Goal: Information Seeking & Learning: Check status

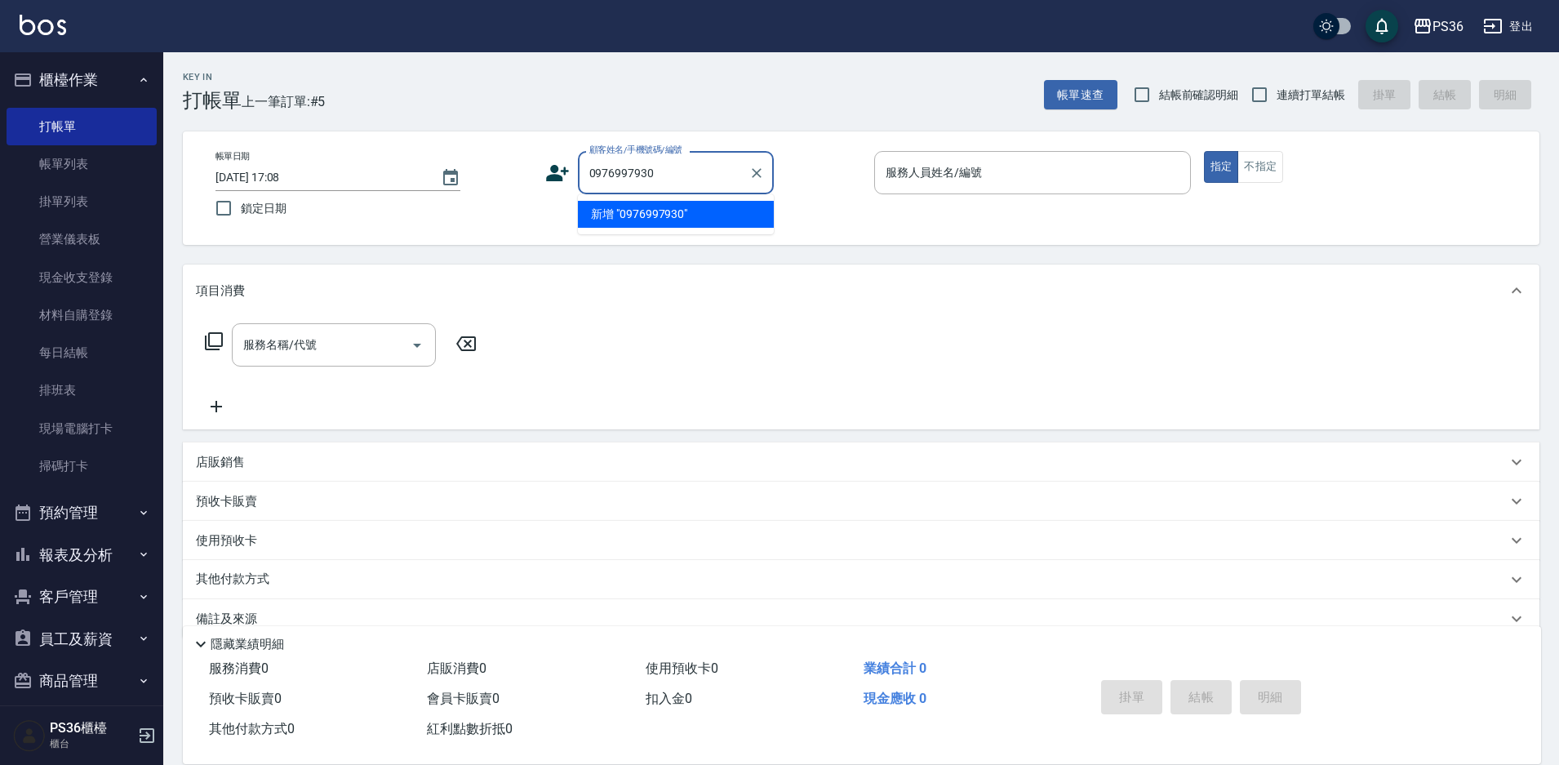
click at [641, 216] on li "新增 "0976997930"" at bounding box center [676, 214] width 196 height 27
type input "0976997930"
click at [546, 180] on icon at bounding box center [557, 173] width 23 height 16
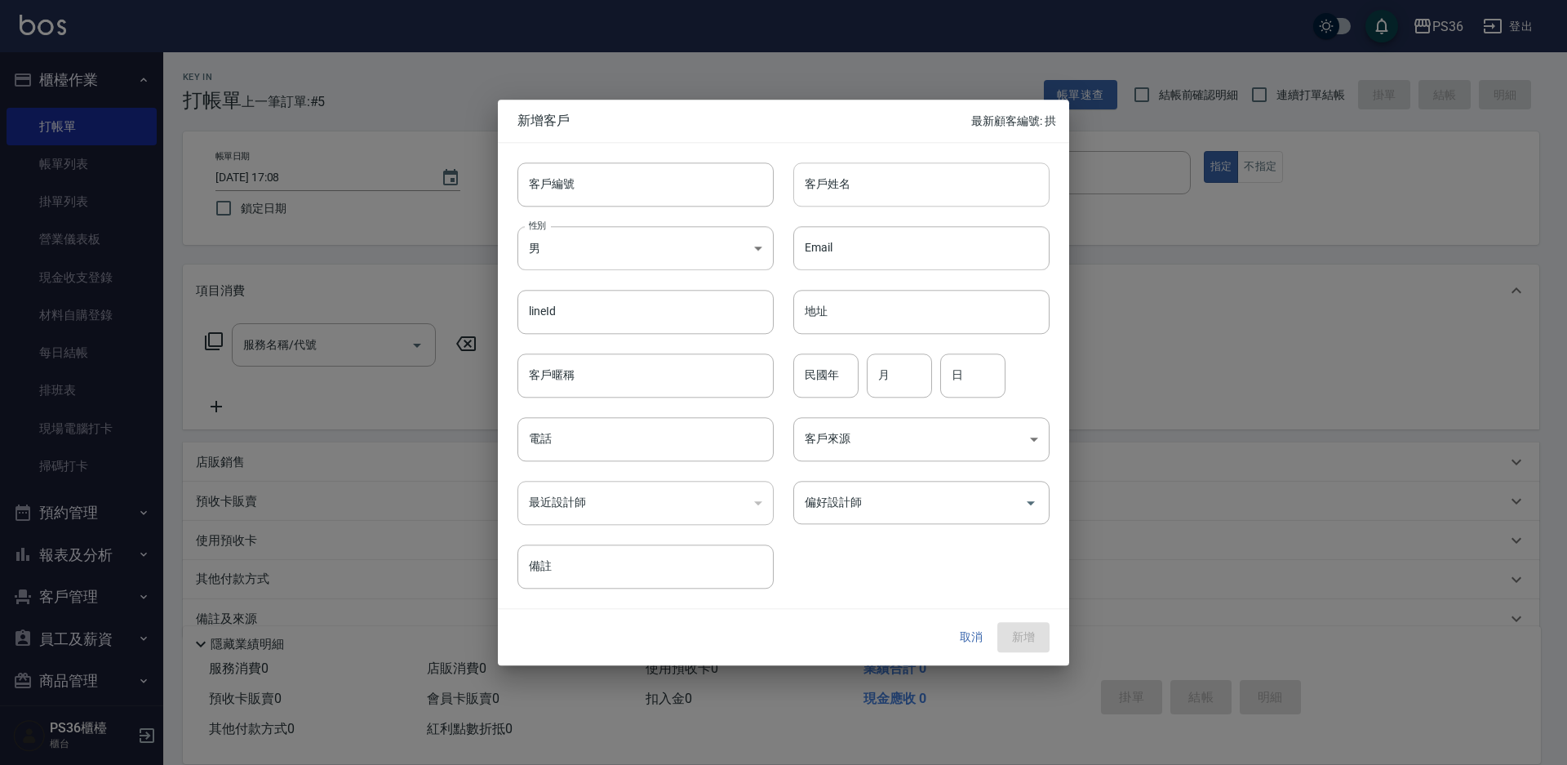
type input "0976997930"
click at [911, 188] on input "客戶姓名" at bounding box center [921, 184] width 256 height 44
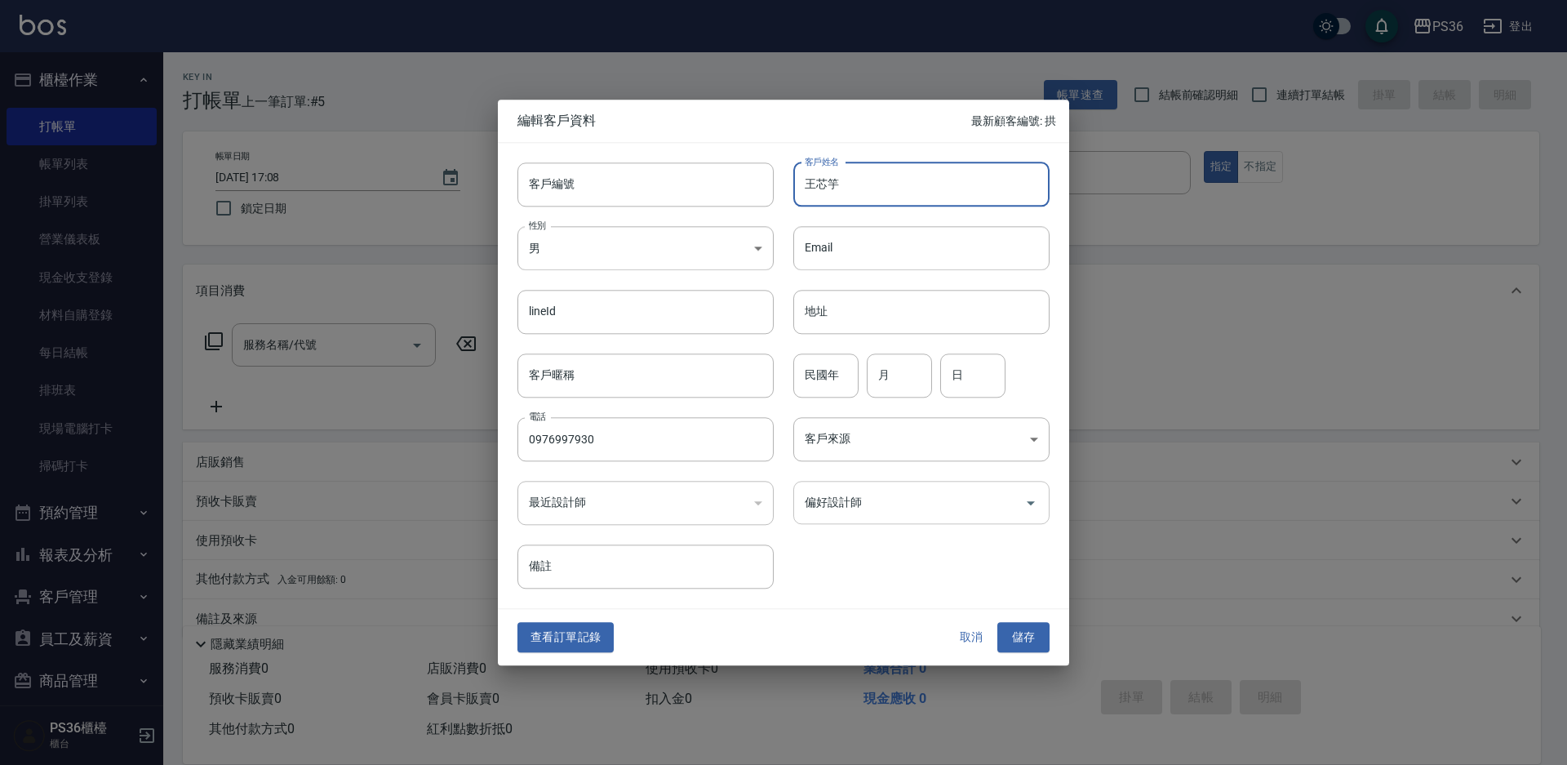
type input "王芯竽"
click at [949, 494] on input "偏好設計師" at bounding box center [909, 502] width 217 height 29
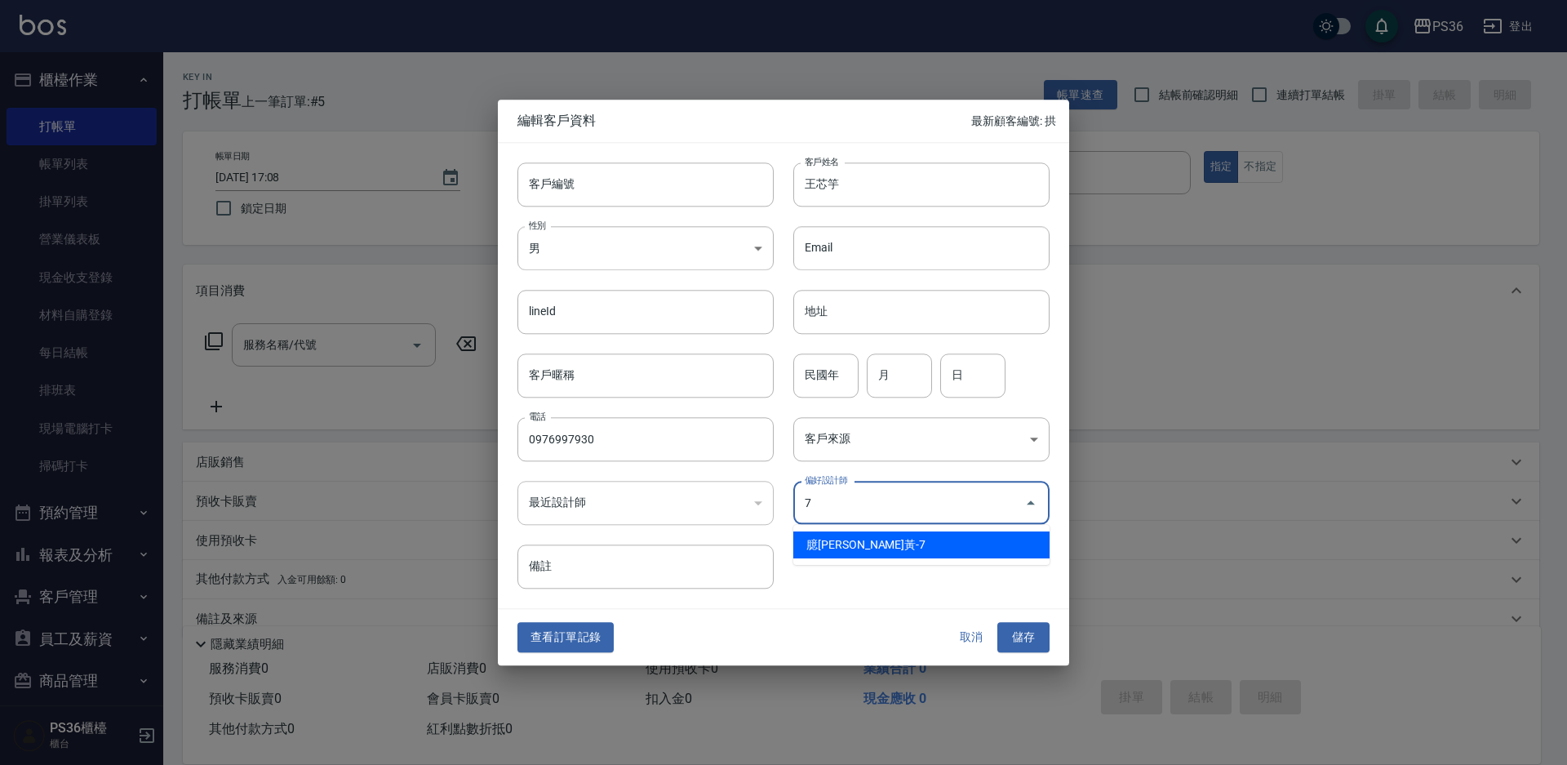
type input "臆[PERSON_NAME]"
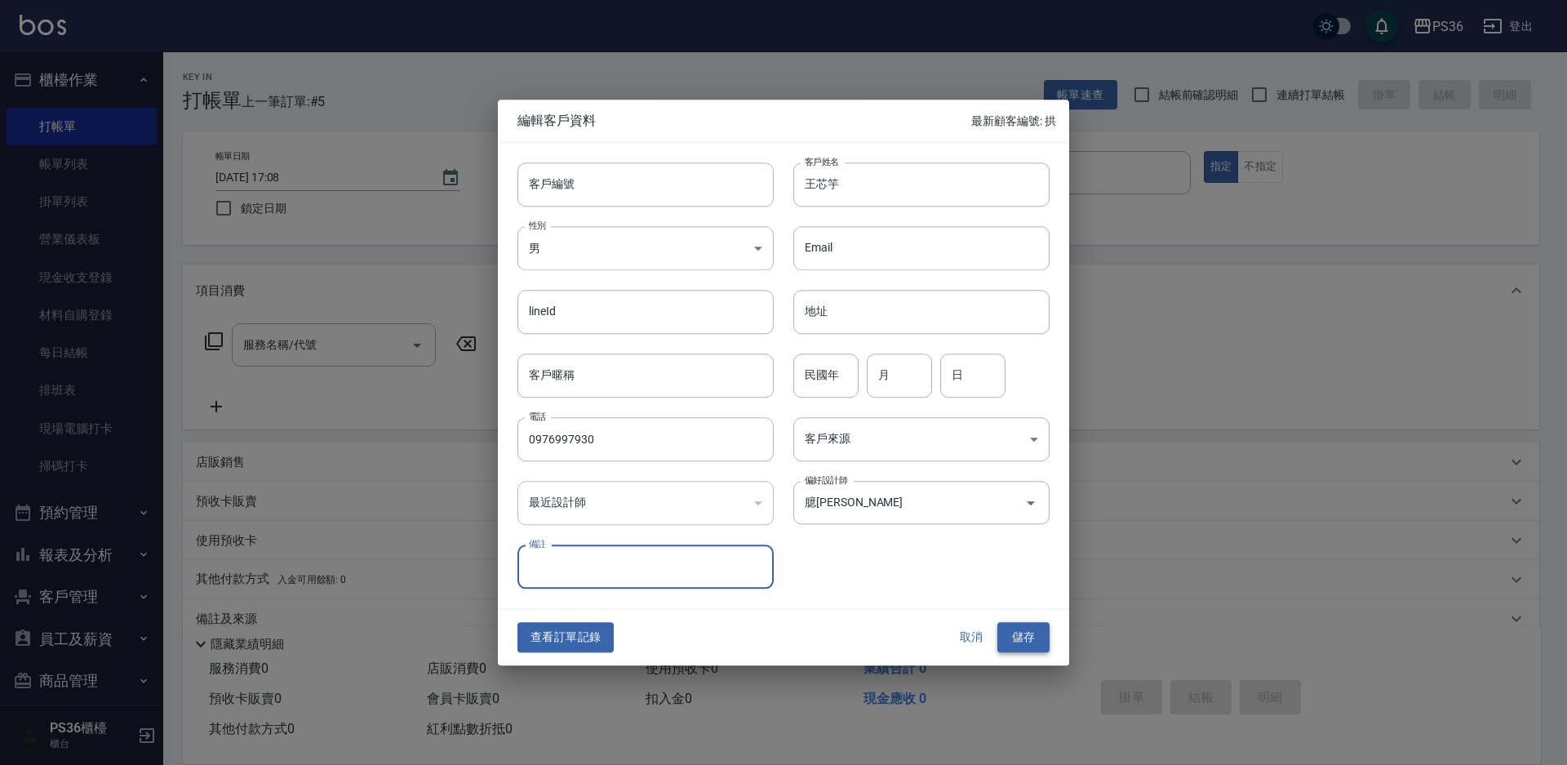
click at [1014, 643] on button "儲存" at bounding box center [1023, 638] width 52 height 30
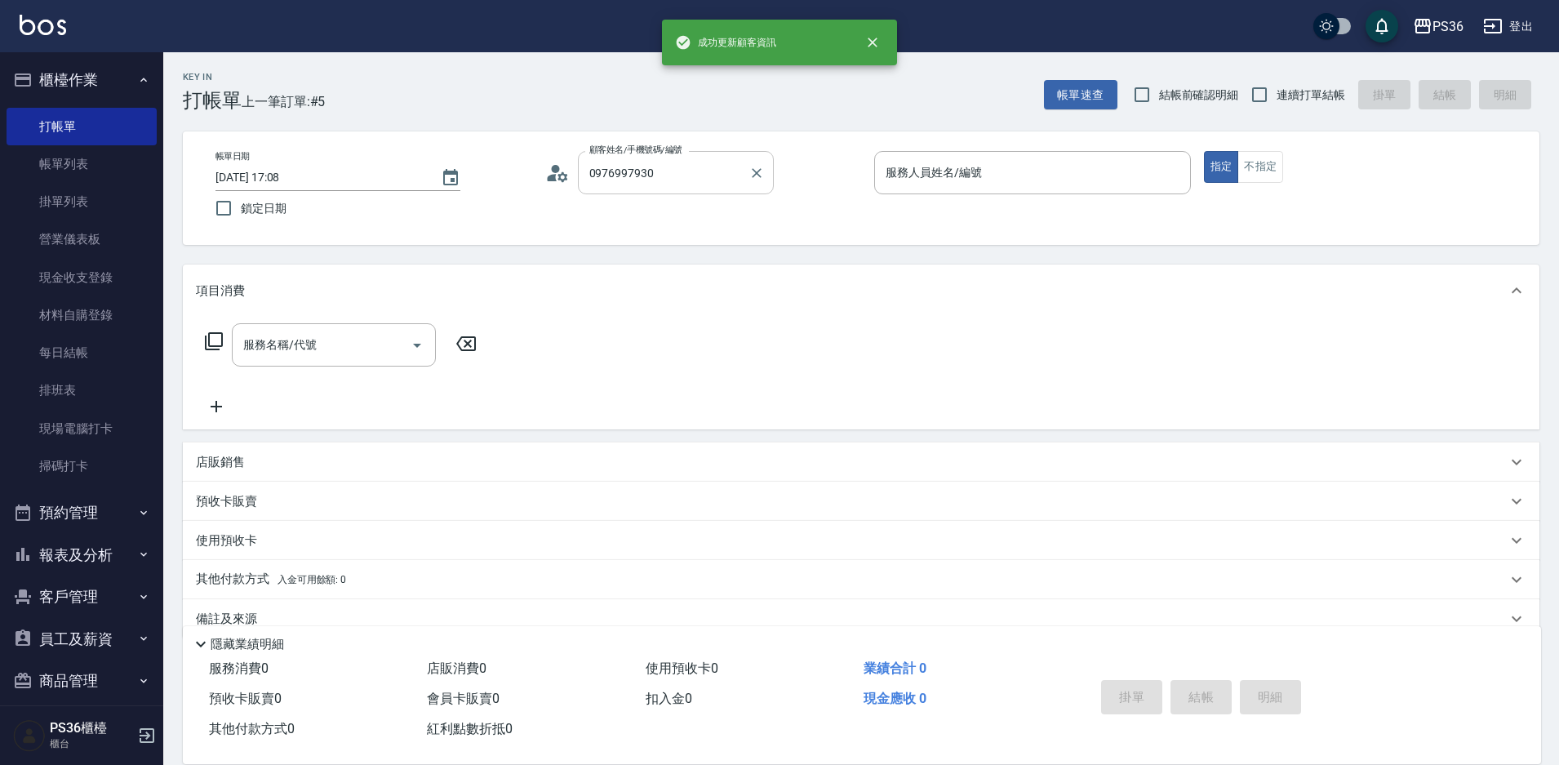
click at [692, 175] on input "0976997930" at bounding box center [663, 172] width 157 height 29
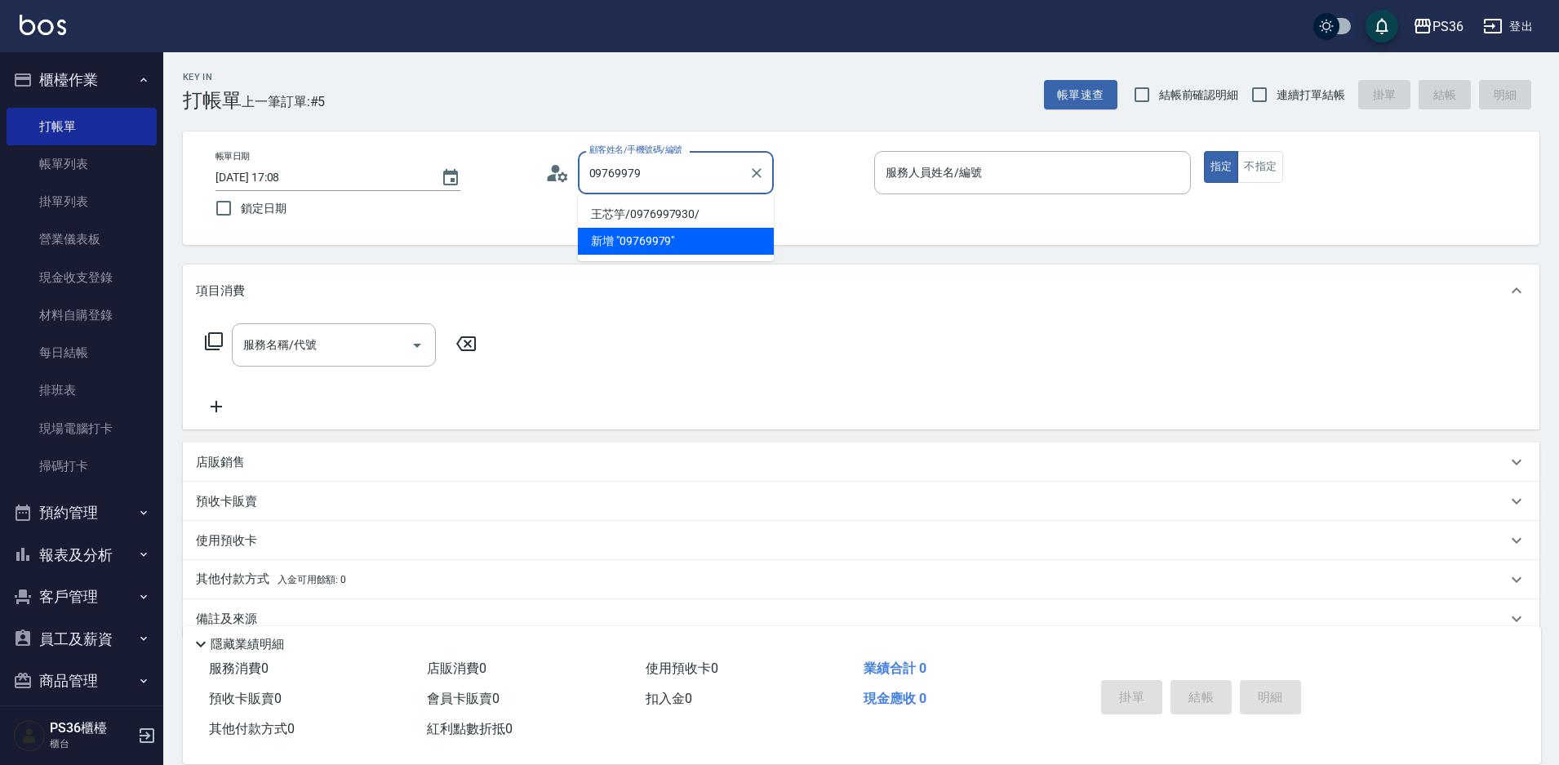
click at [665, 222] on li "王芯竽/0976997930/" at bounding box center [676, 214] width 196 height 27
type input "王芯竽/0976997930/"
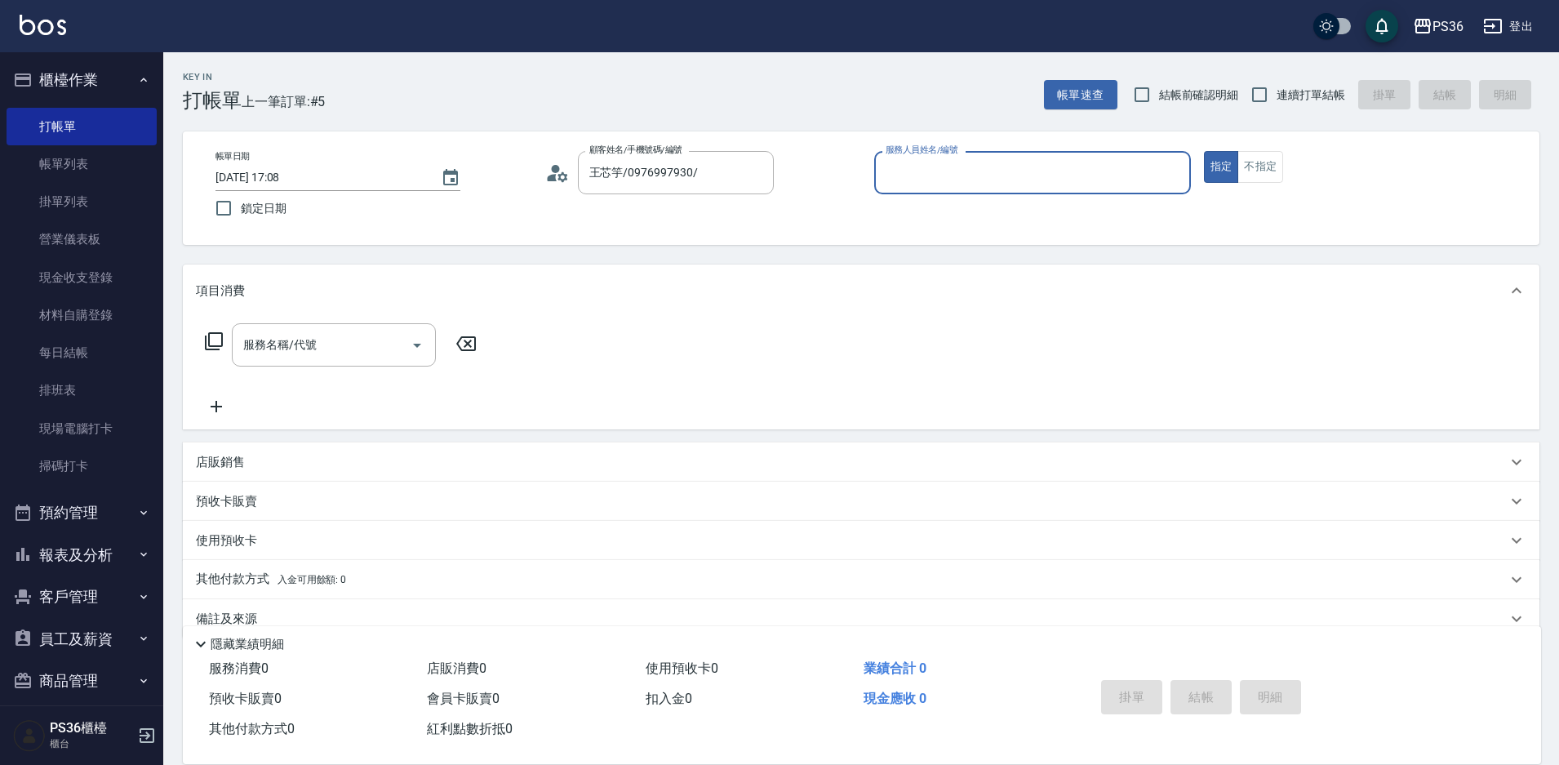
type input "EJ-7"
click at [344, 335] on input "服務名稱/代號" at bounding box center [321, 344] width 165 height 29
type input "1"
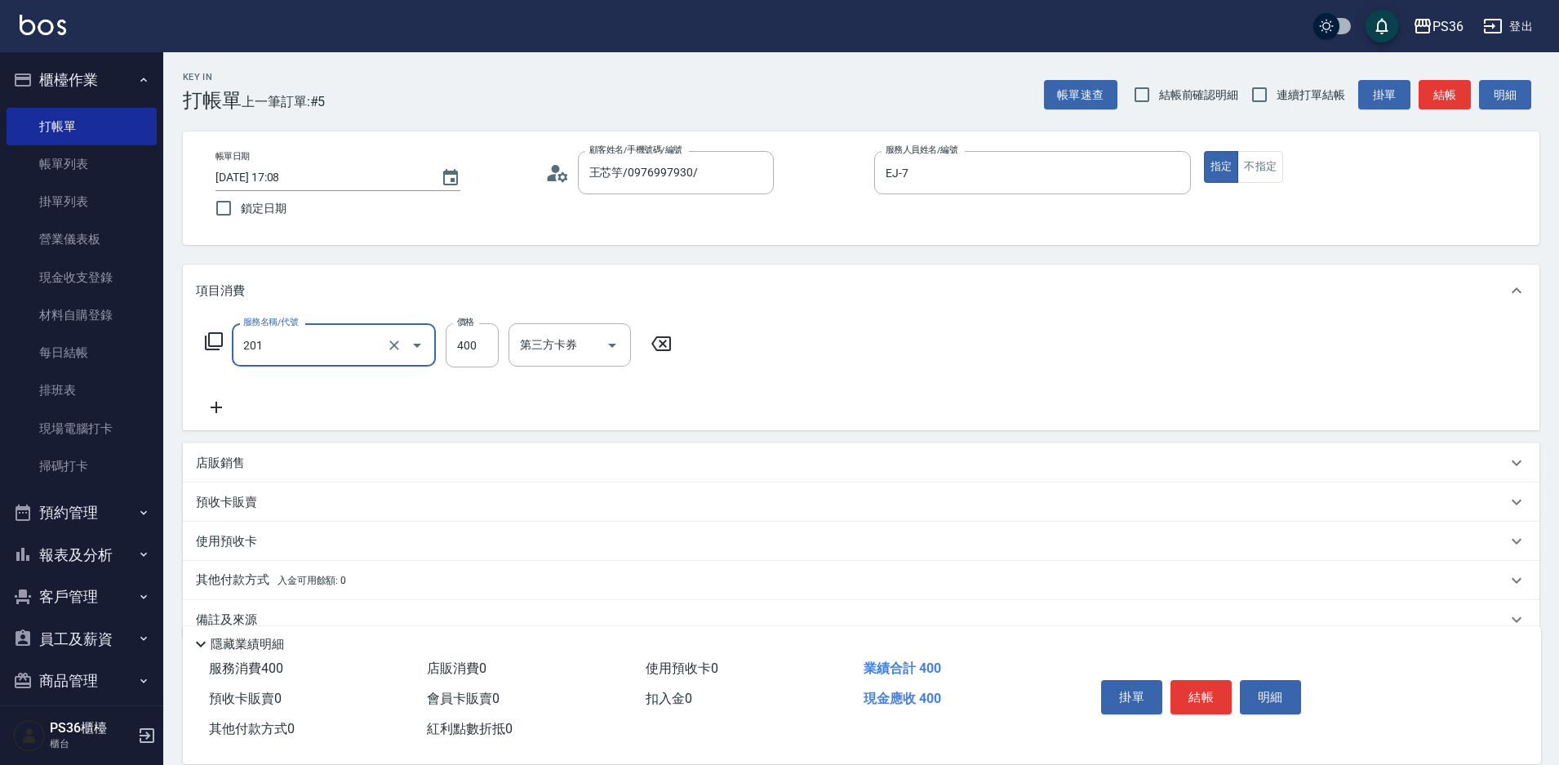
type input "C級洗剪(201)"
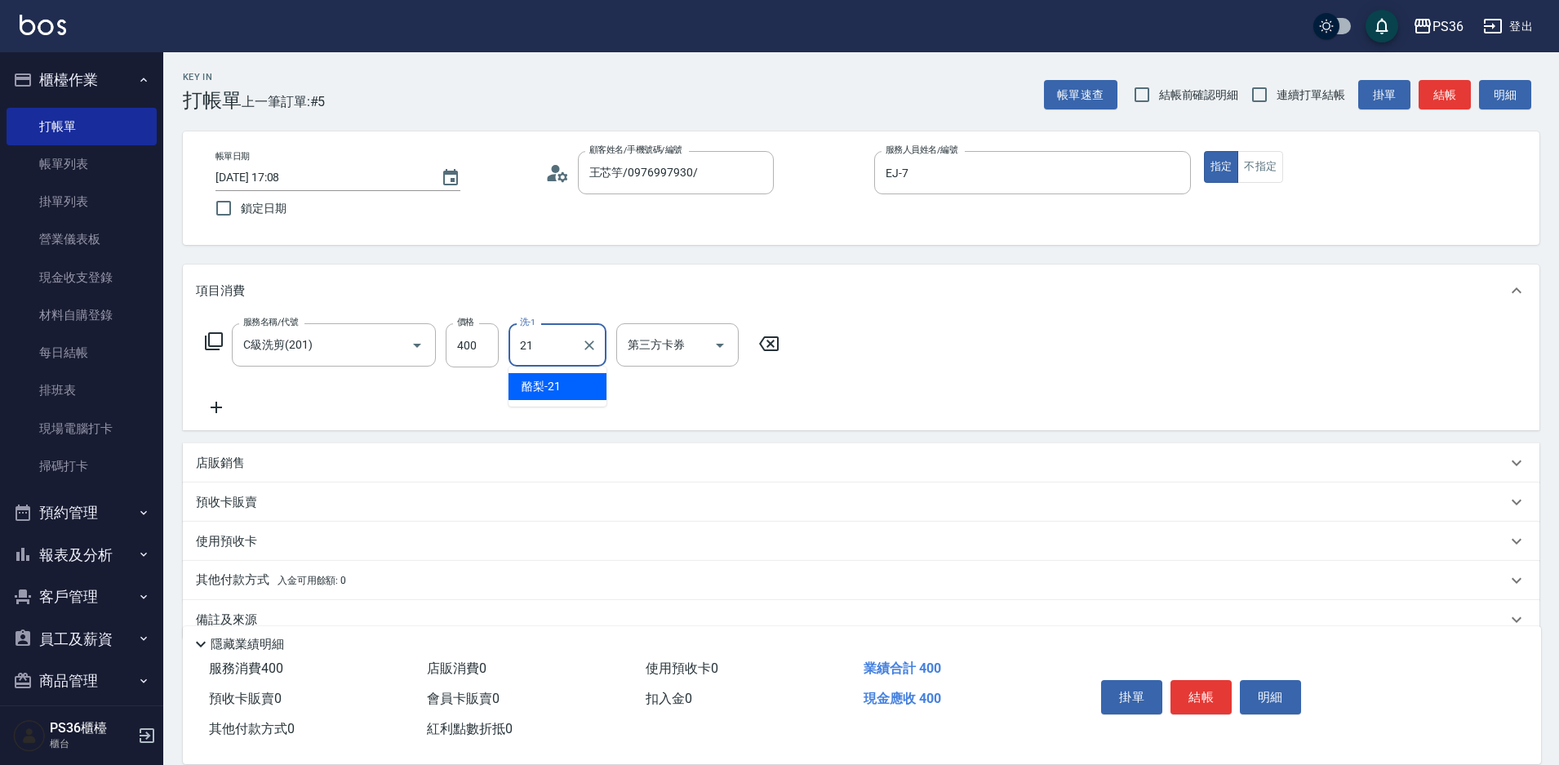
type input "21"
type input "酪梨-21"
click at [1190, 684] on button "結帳" at bounding box center [1200, 697] width 61 height 34
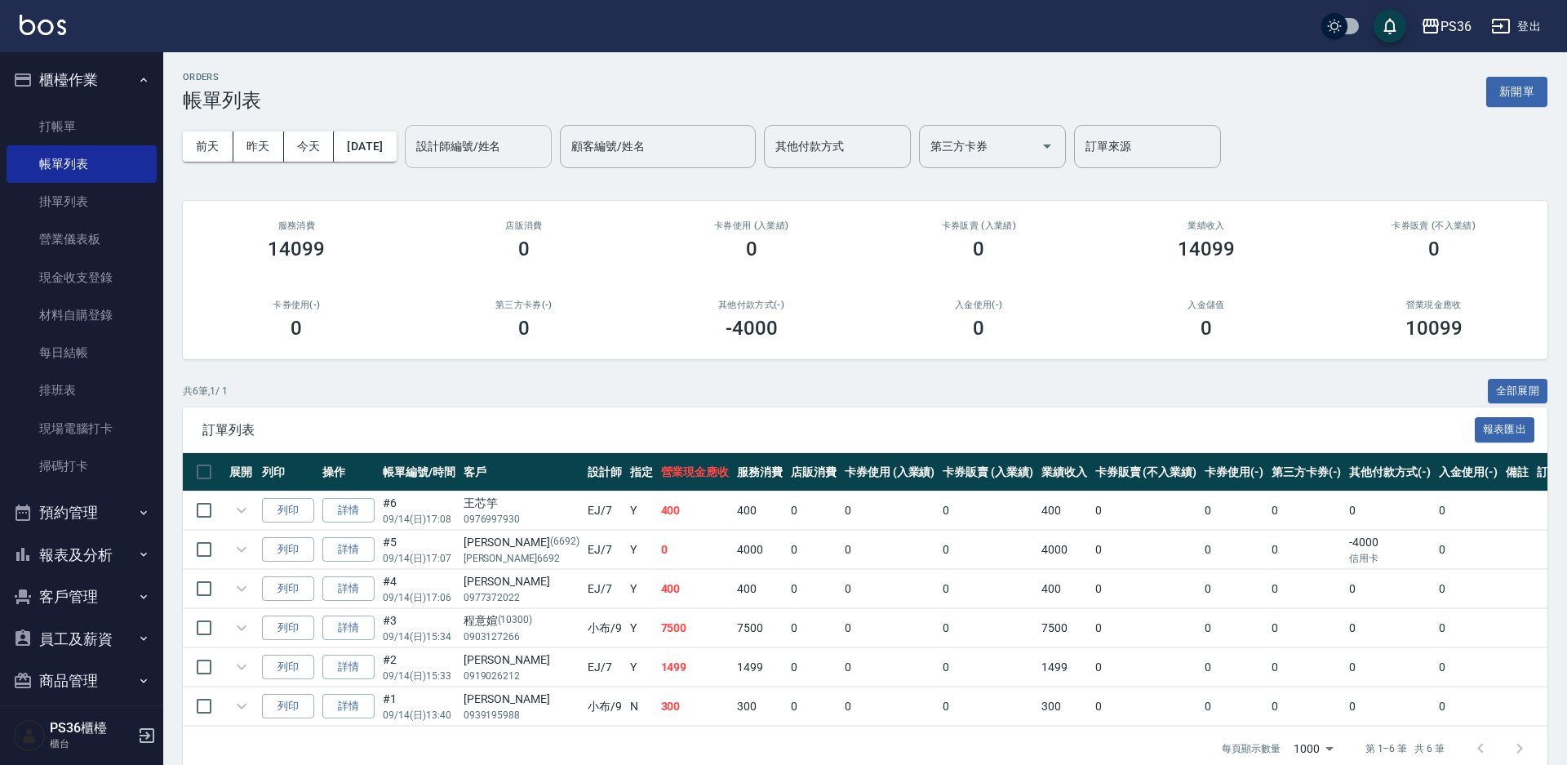
click at [472, 151] on input "設計師編號/姓名" at bounding box center [478, 146] width 132 height 29
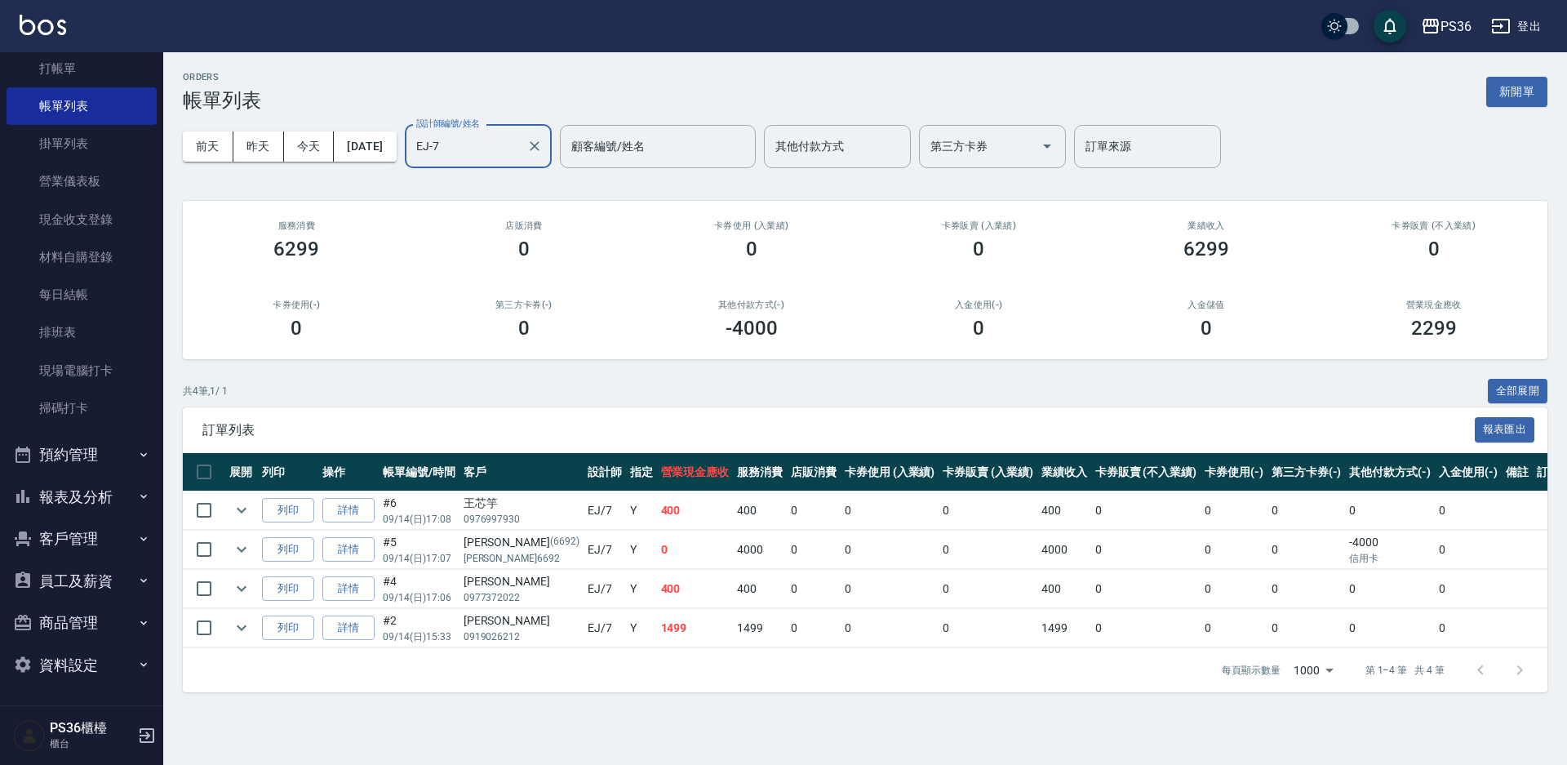
type input "EJ-7"
click at [82, 490] on button "報表及分析" at bounding box center [82, 497] width 150 height 42
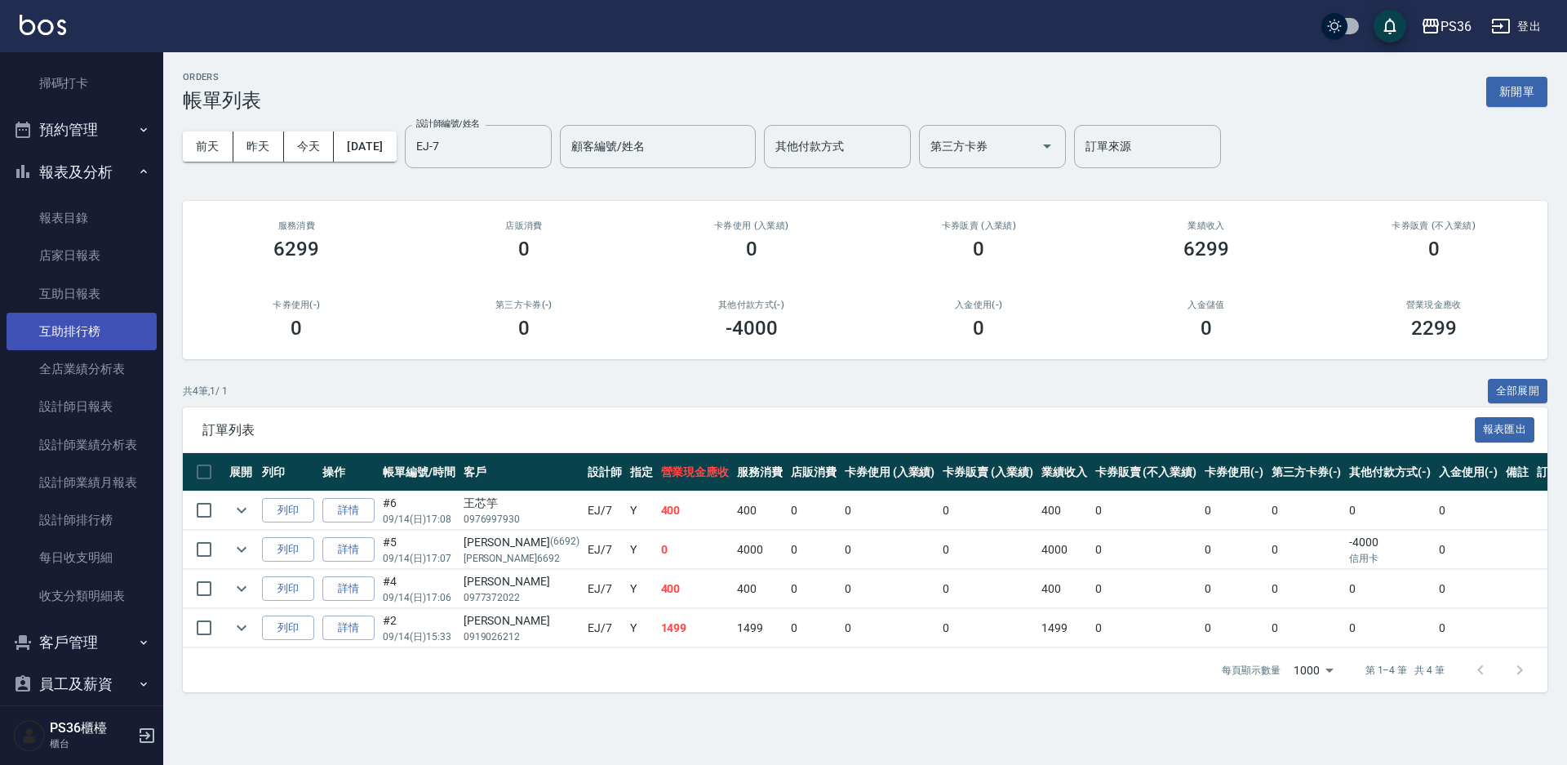
scroll to position [384, 0]
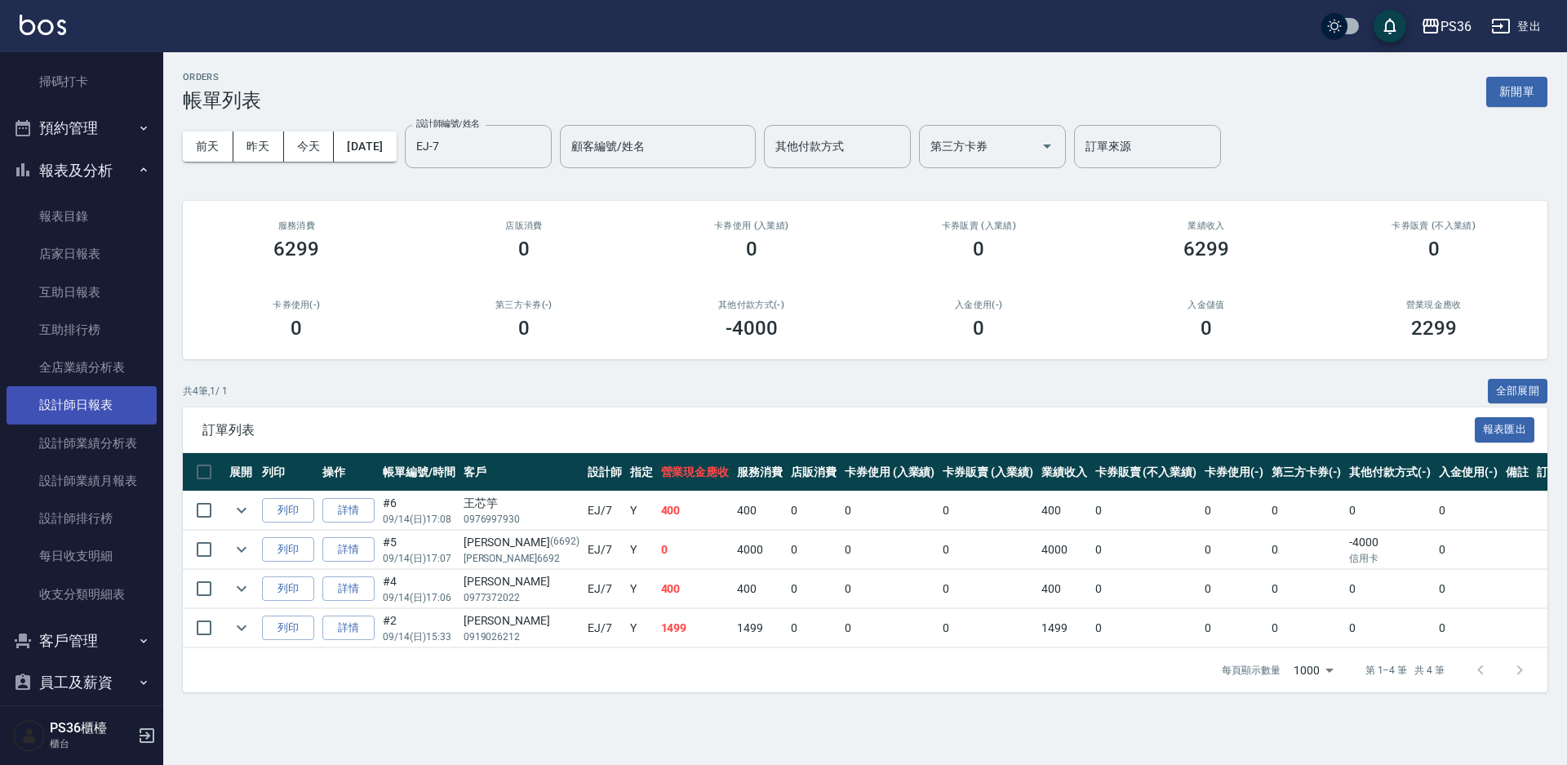
click at [88, 401] on link "設計師日報表" at bounding box center [82, 405] width 150 height 38
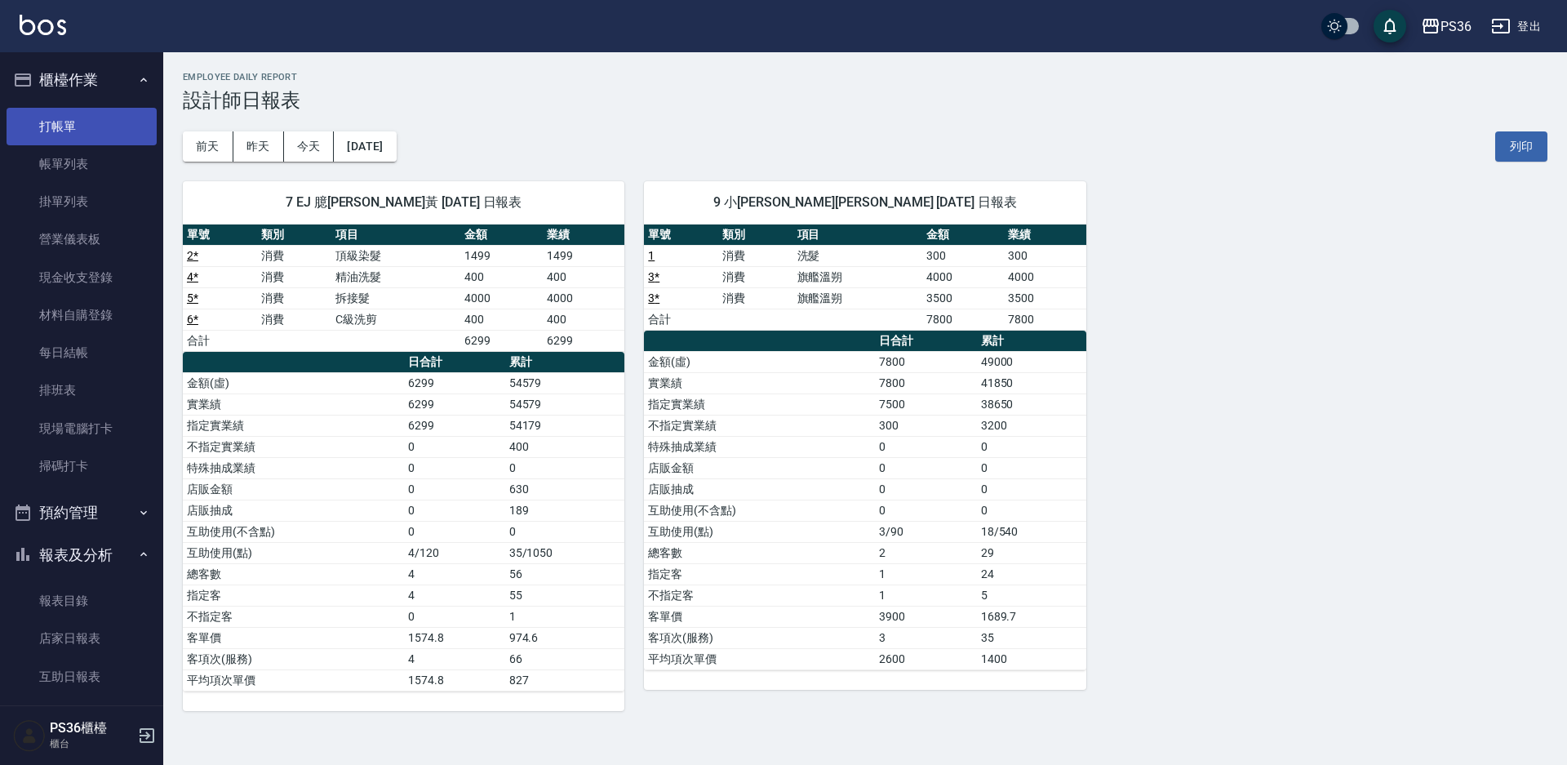
click at [84, 125] on link "打帳單" at bounding box center [82, 127] width 150 height 38
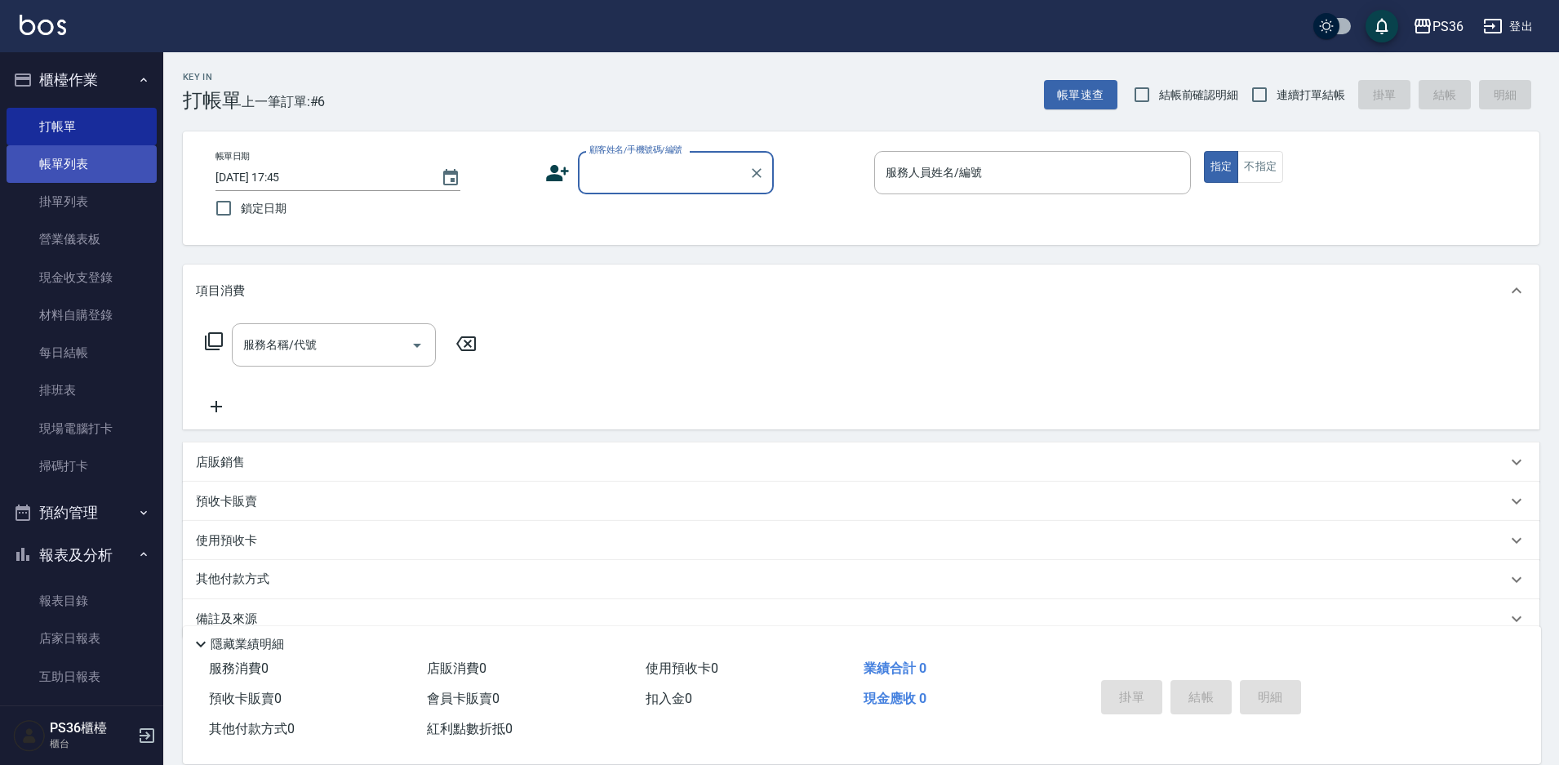
click at [107, 173] on link "帳單列表" at bounding box center [82, 164] width 150 height 38
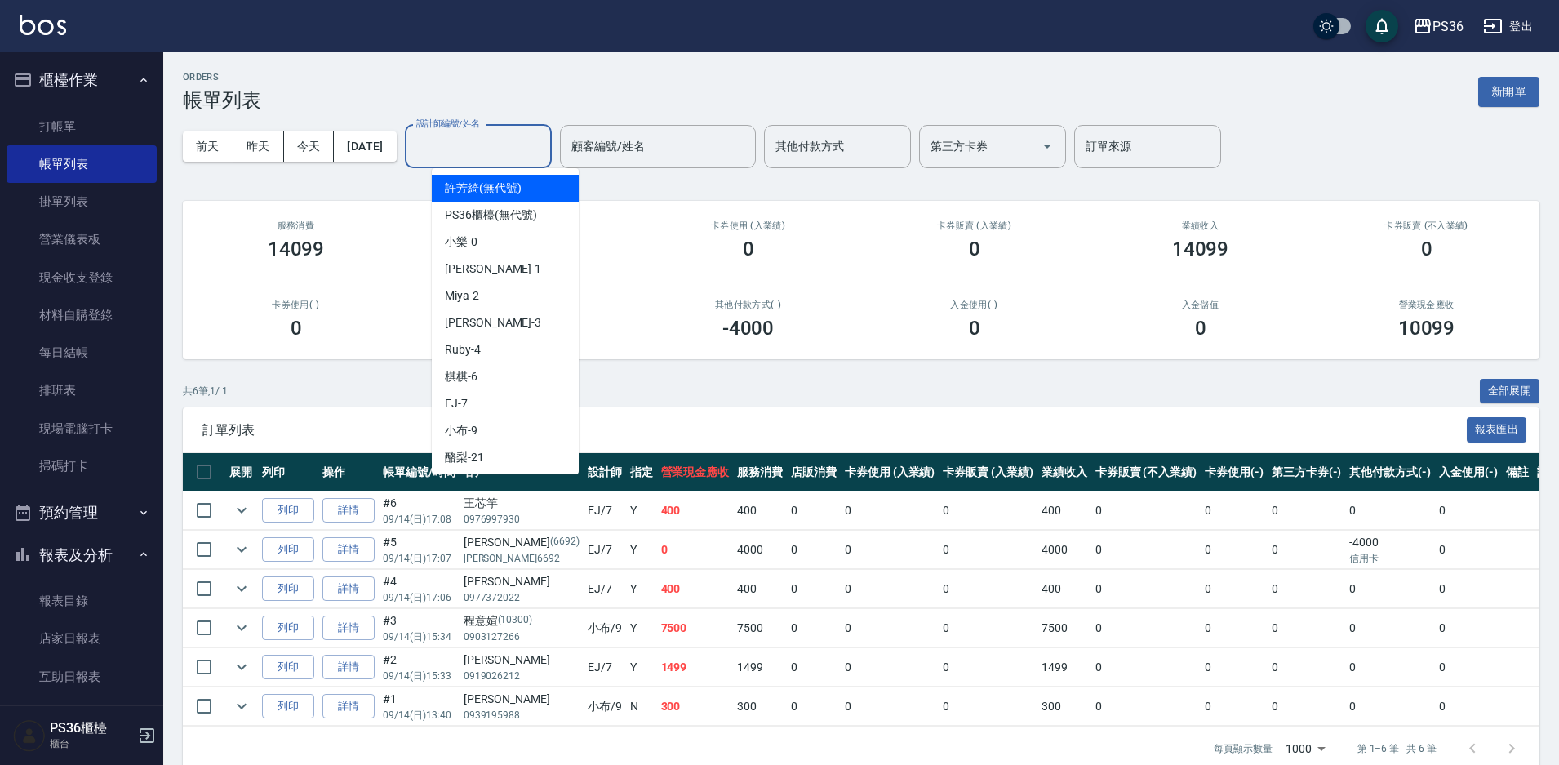
click at [474, 156] on input "設計師編號/姓名" at bounding box center [478, 146] width 132 height 29
click at [465, 409] on span "EJ -7" at bounding box center [456, 403] width 23 height 17
type input "EJ-7"
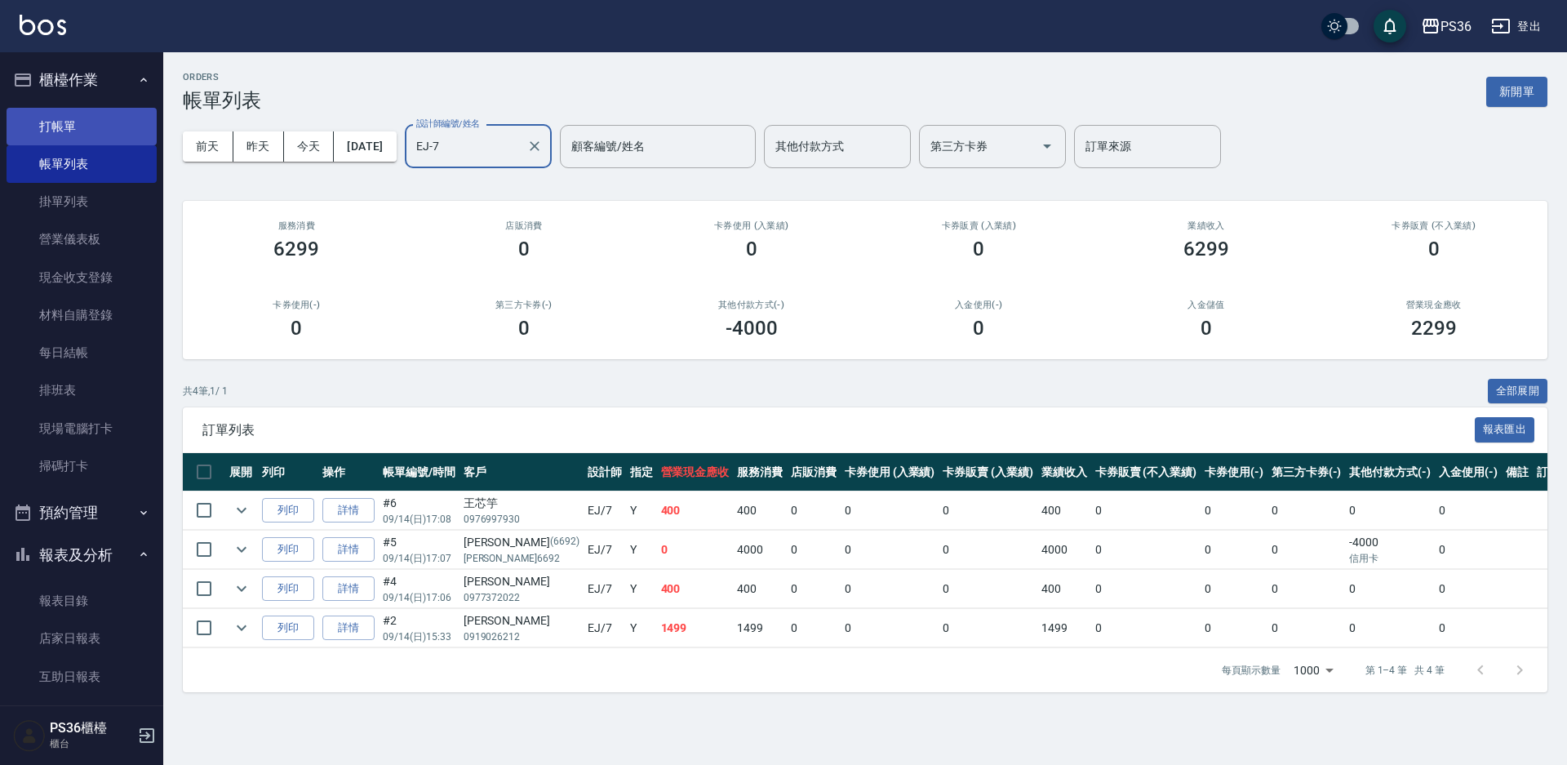
click at [93, 126] on link "打帳單" at bounding box center [82, 127] width 150 height 38
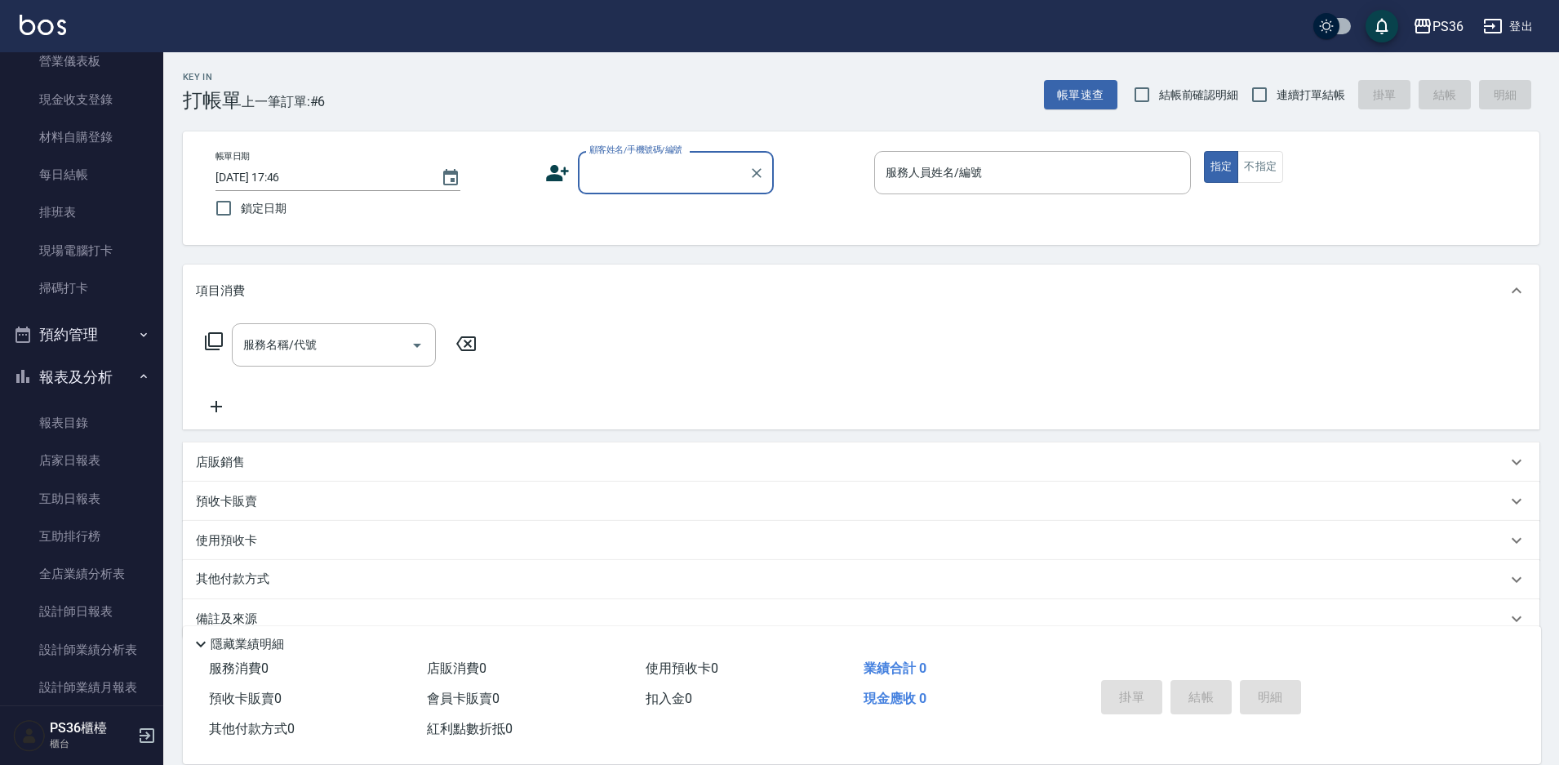
scroll to position [326, 0]
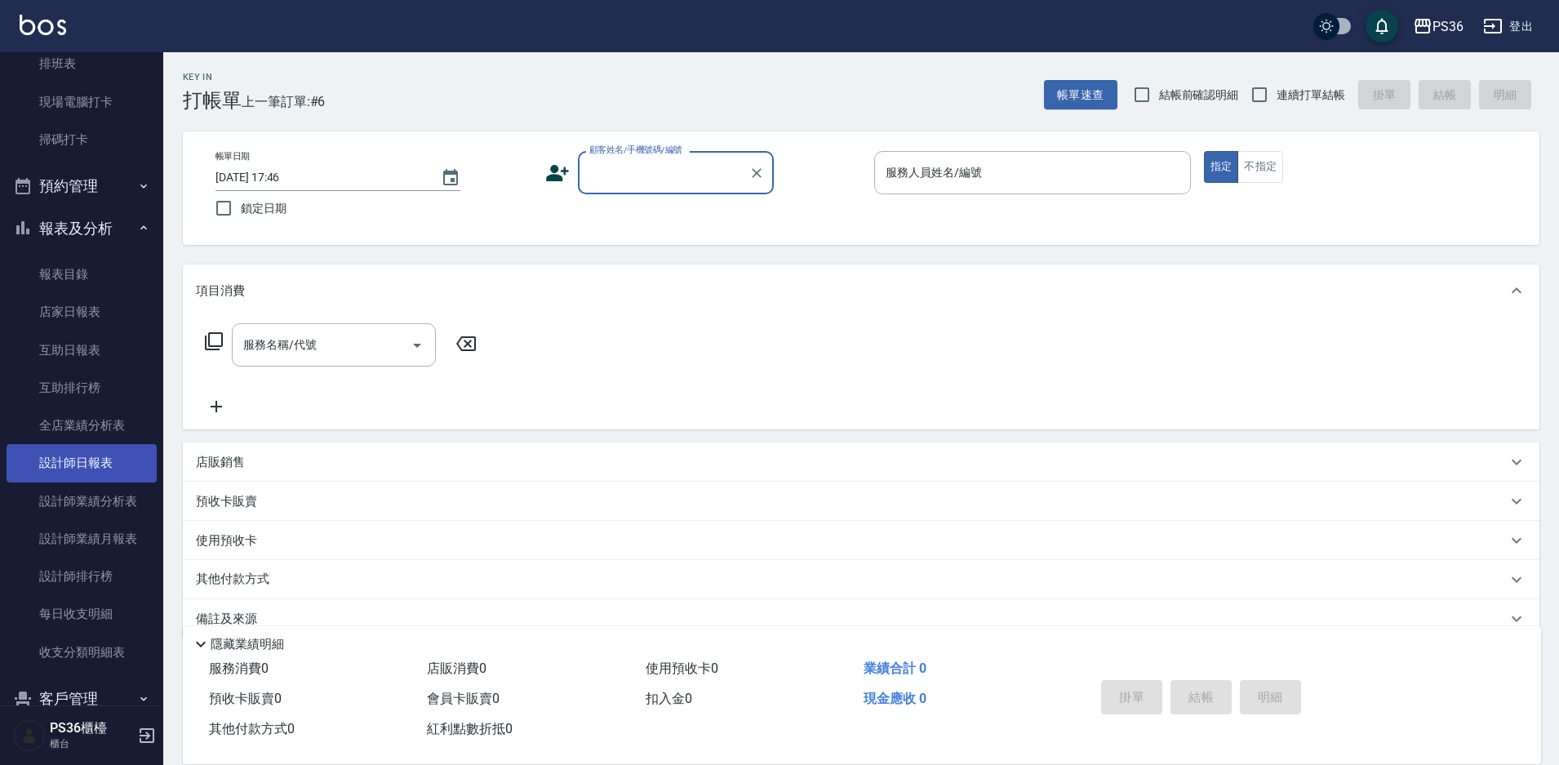
click at [103, 476] on link "設計師日報表" at bounding box center [82, 463] width 150 height 38
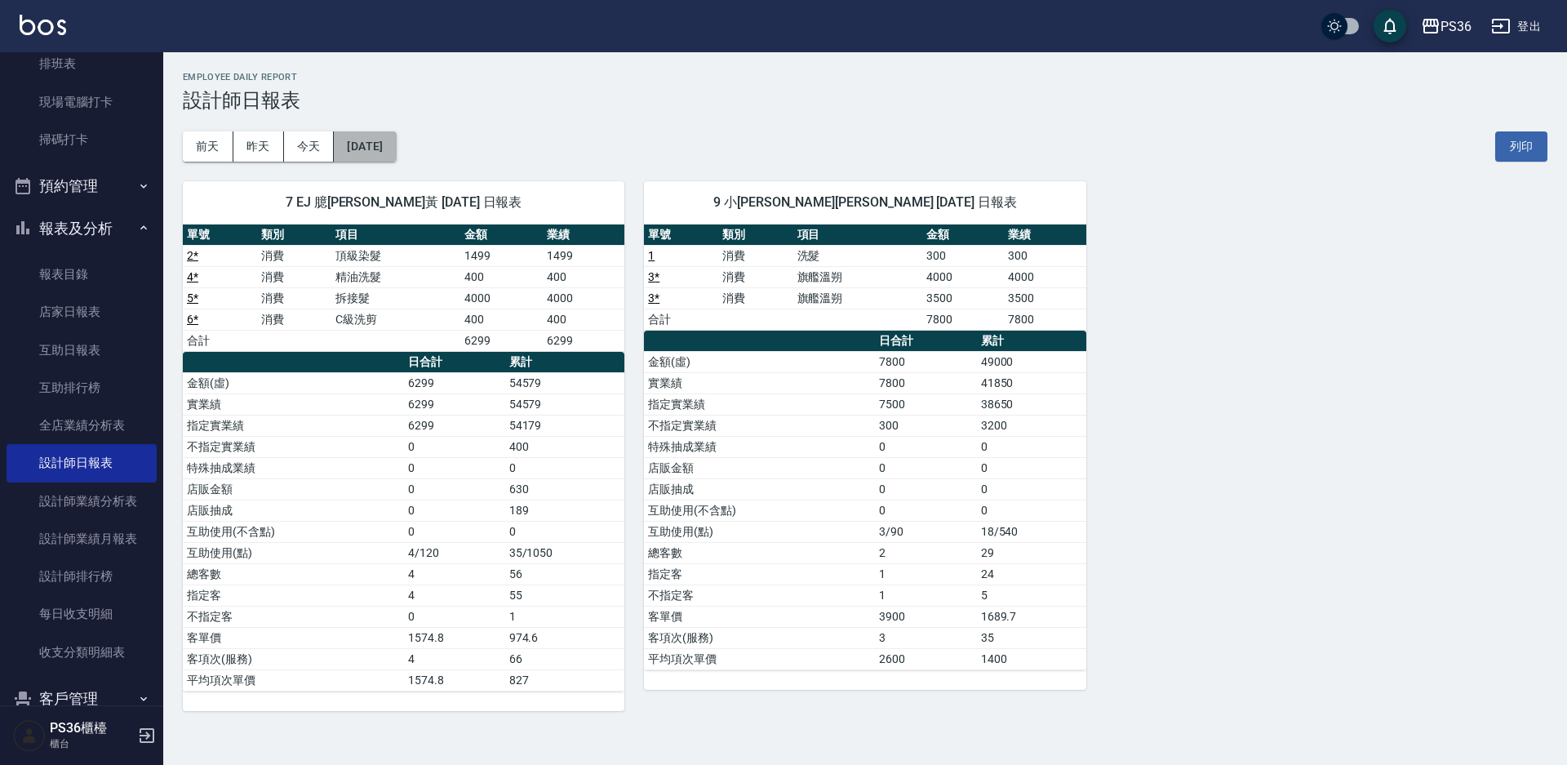
click at [384, 144] on button "[DATE]" at bounding box center [365, 146] width 62 height 30
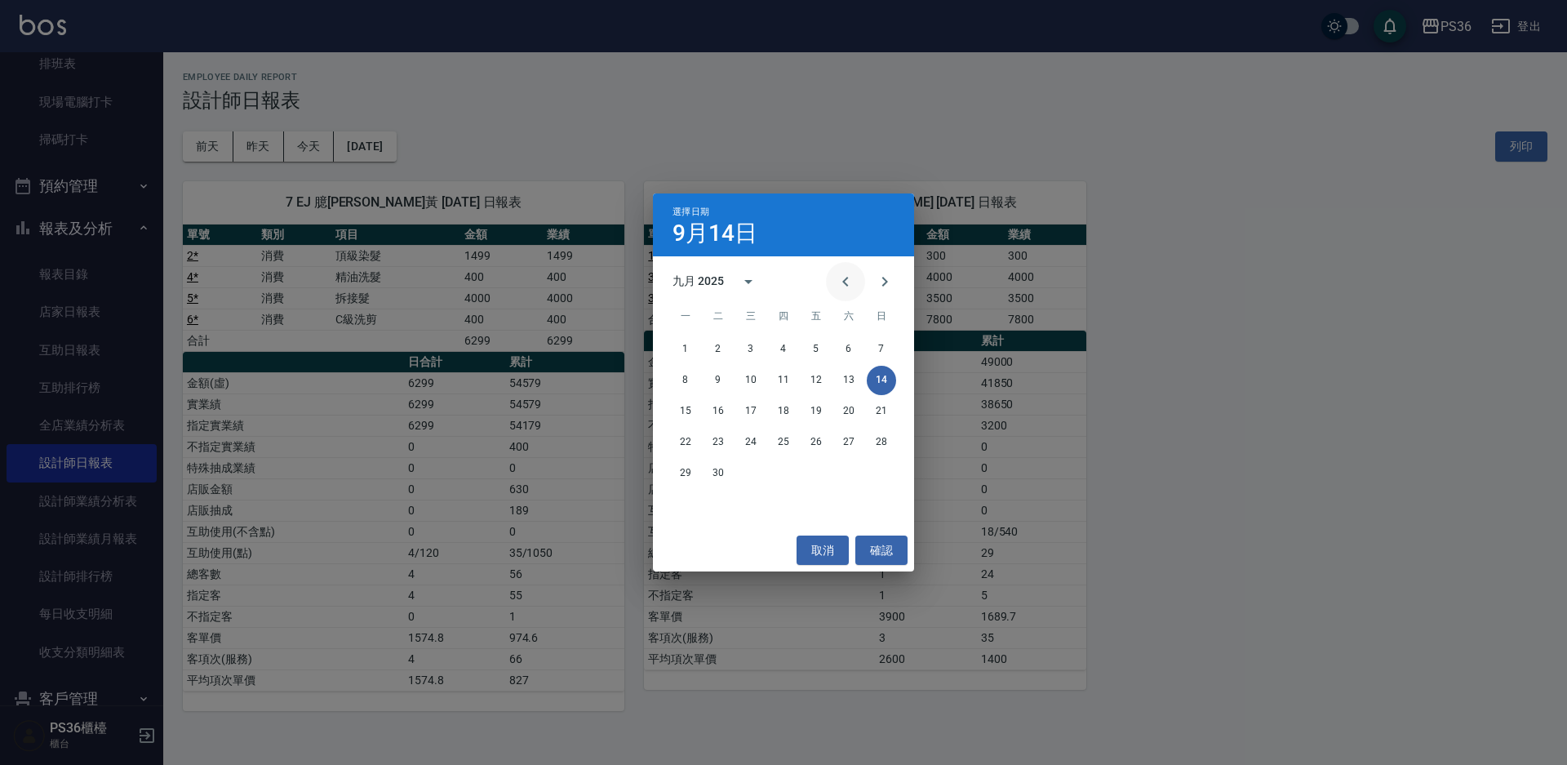
click at [838, 278] on icon "Previous month" at bounding box center [846, 282] width 20 height 20
click at [777, 412] on button "14" at bounding box center [783, 411] width 29 height 29
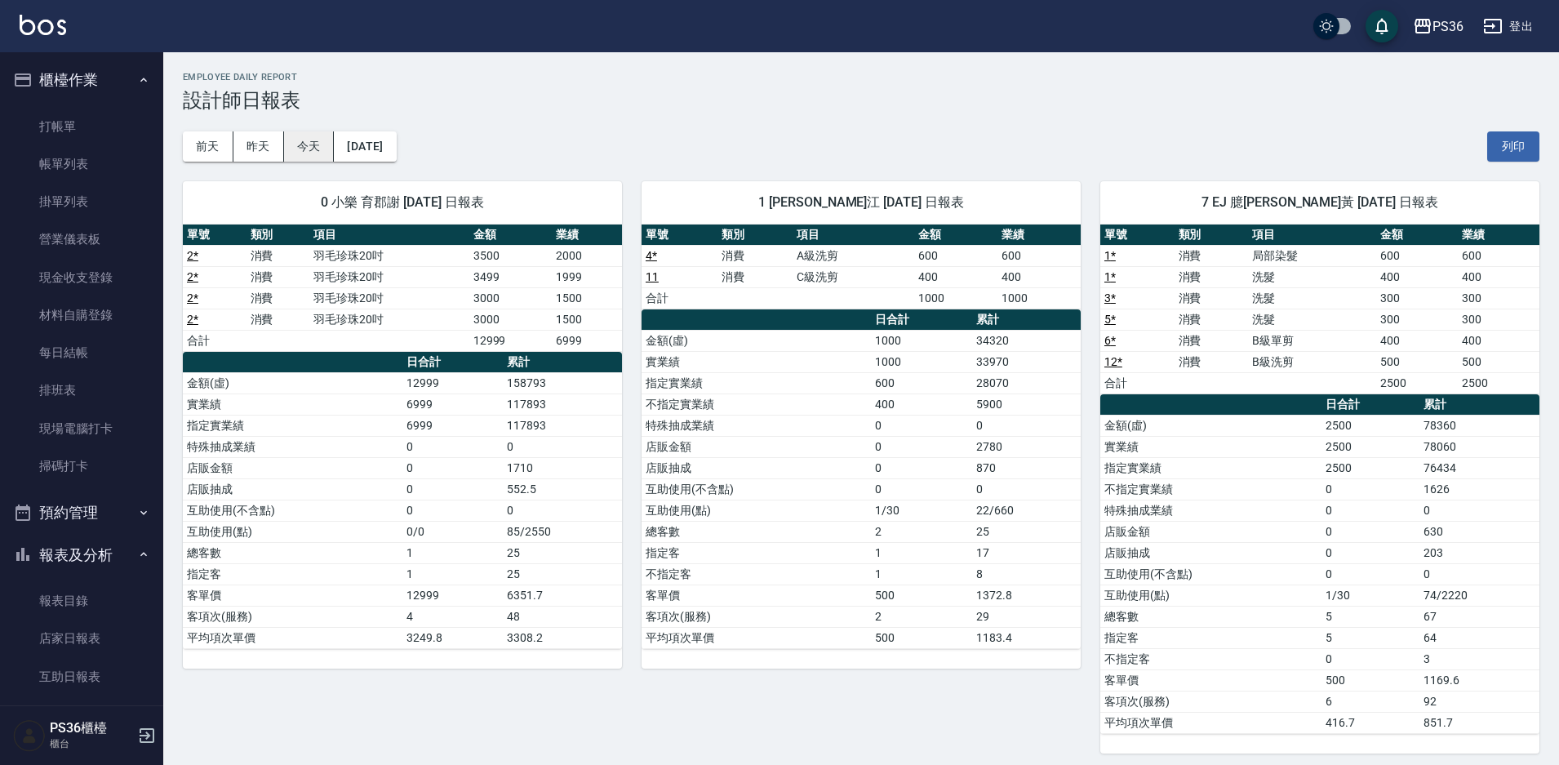
click at [305, 143] on button "今天" at bounding box center [309, 146] width 51 height 30
